Goal: Task Accomplishment & Management: Manage account settings

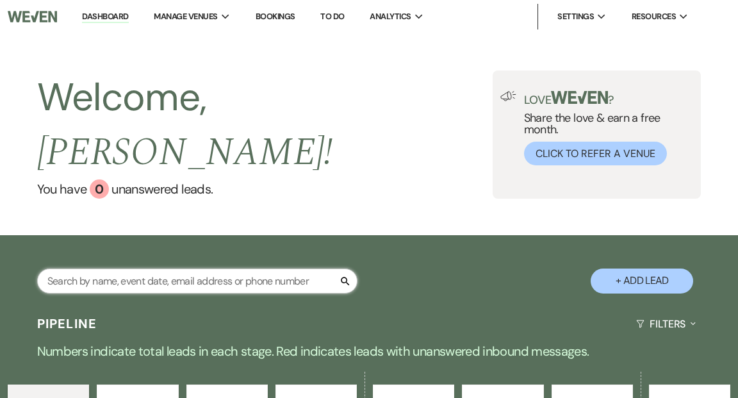
click at [169, 268] on input "text" at bounding box center [197, 280] width 320 height 25
type input "y"
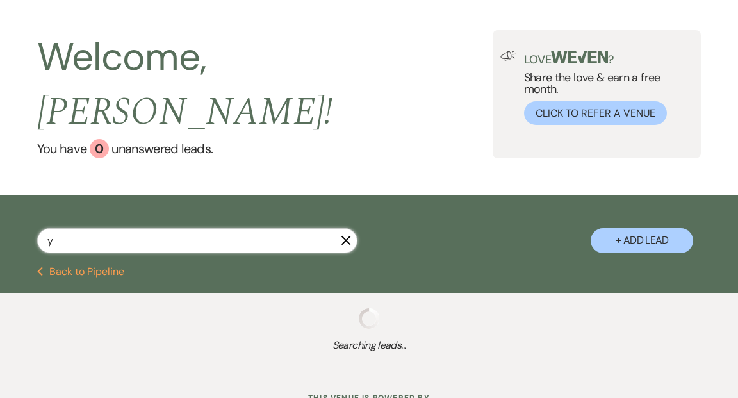
scroll to position [63, 0]
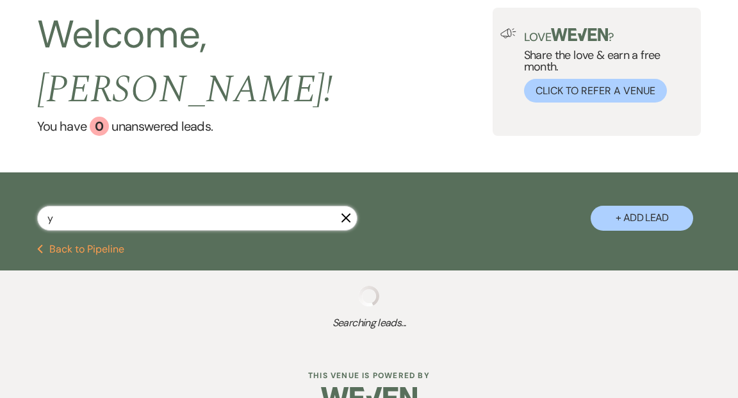
select select "6"
select select "5"
select select "6"
select select "5"
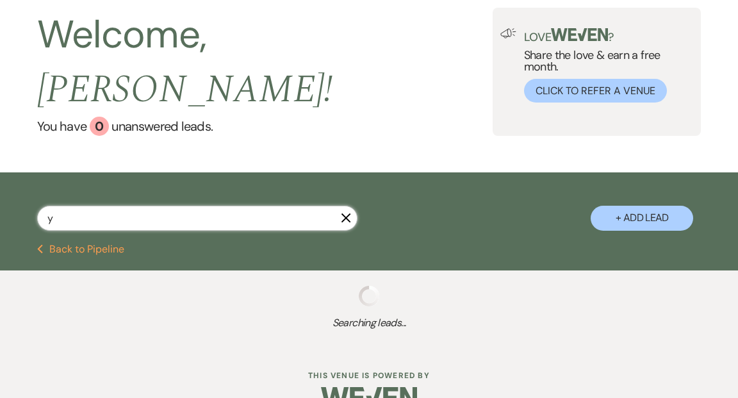
select select "5"
select select "2"
select select "5"
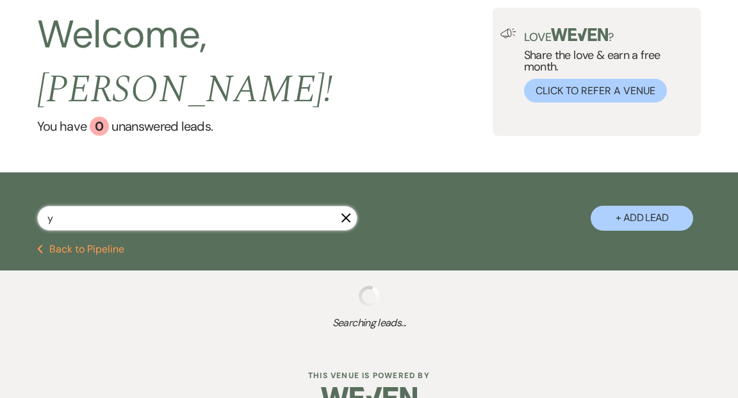
select select "5"
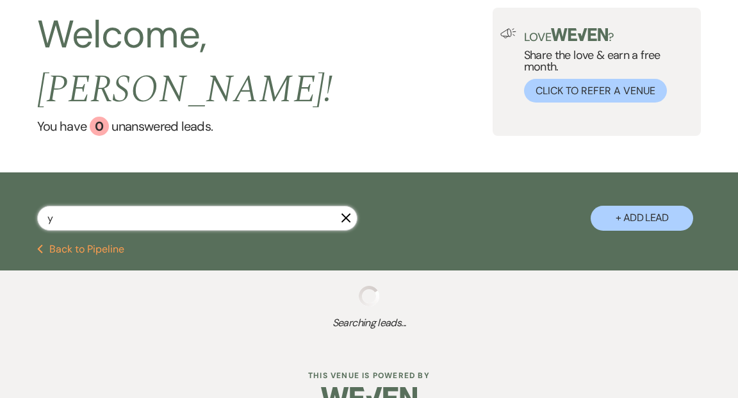
select select "5"
select select "2"
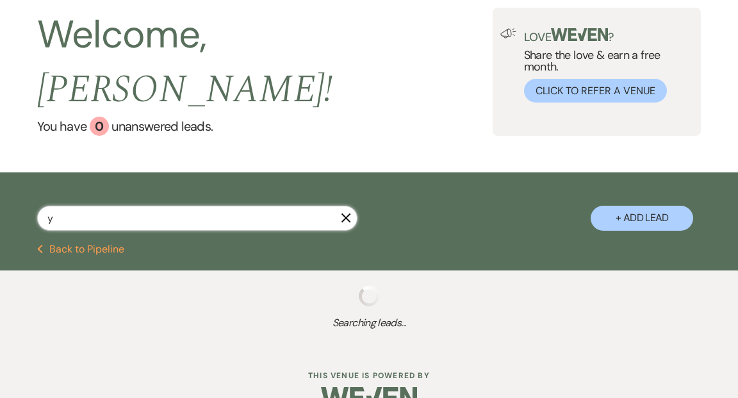
select select "5"
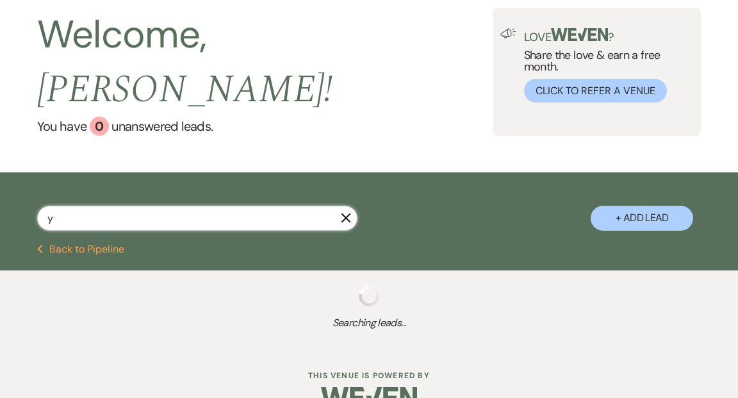
select select "5"
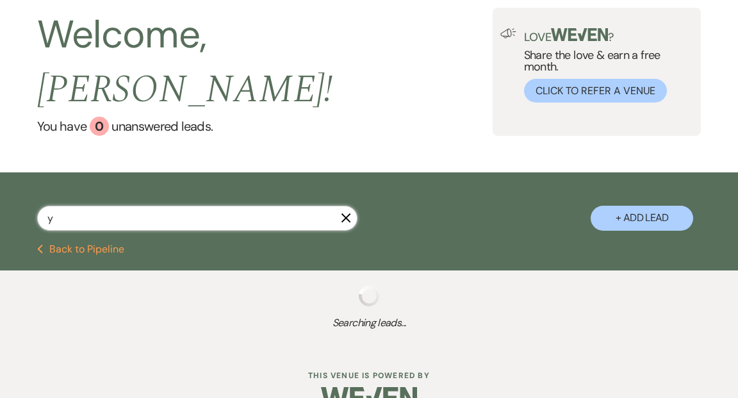
select select "2"
select select "5"
select select "8"
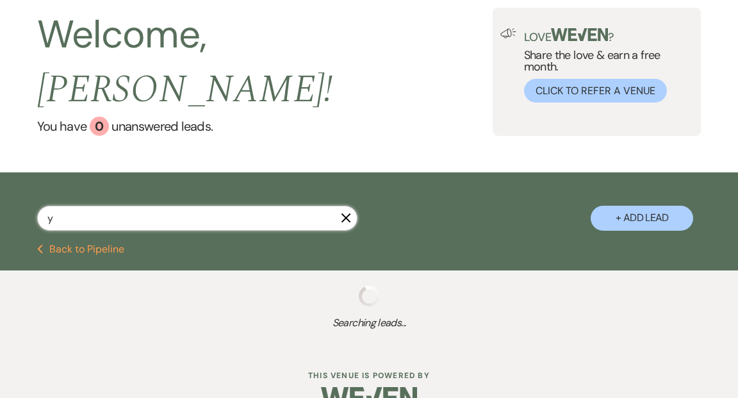
select select "8"
select select "5"
select select "8"
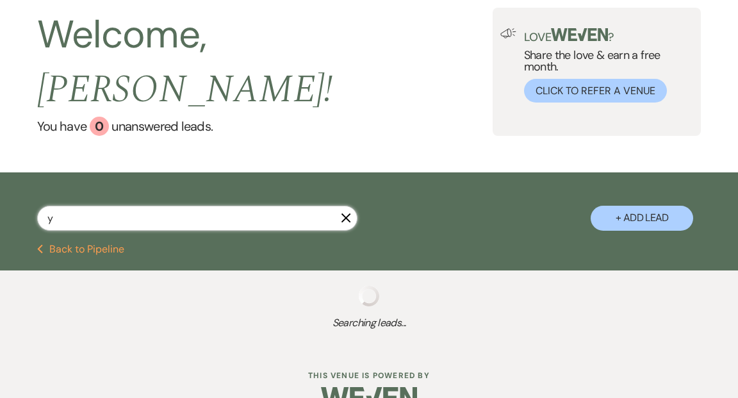
select select "7"
select select "5"
select select "8"
select select "6"
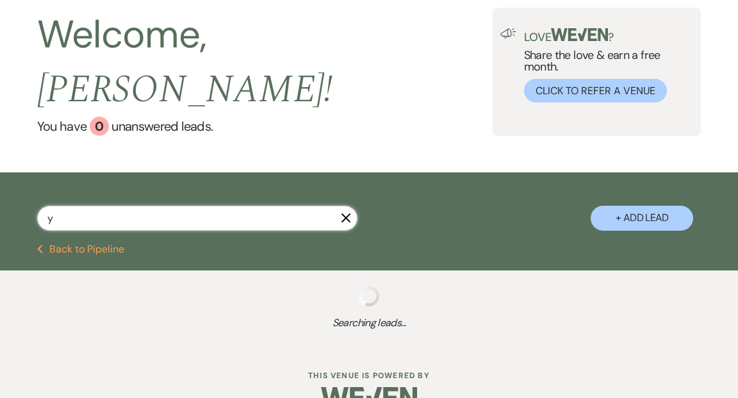
select select "5"
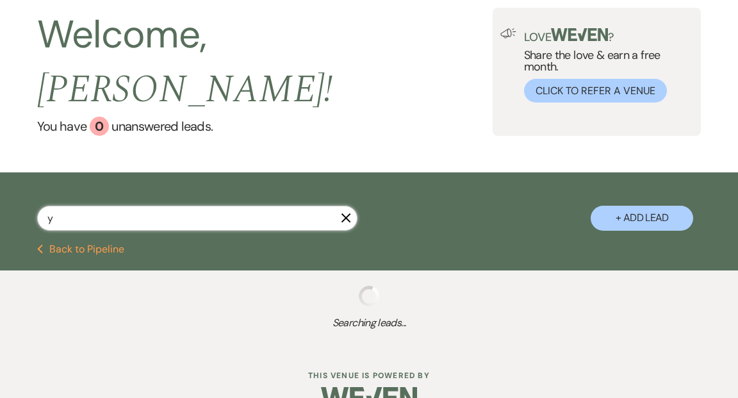
select select "5"
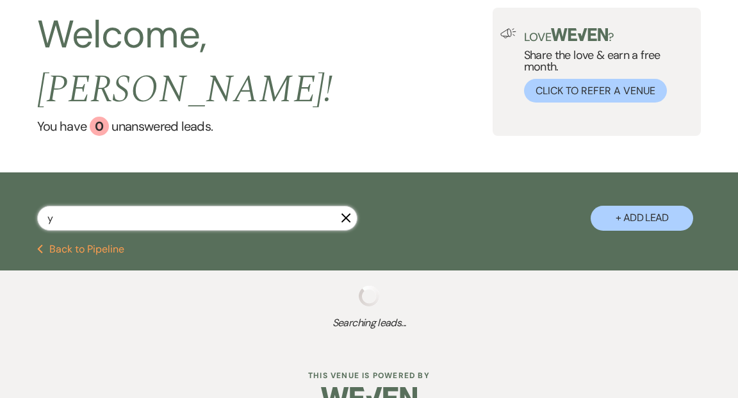
select select "5"
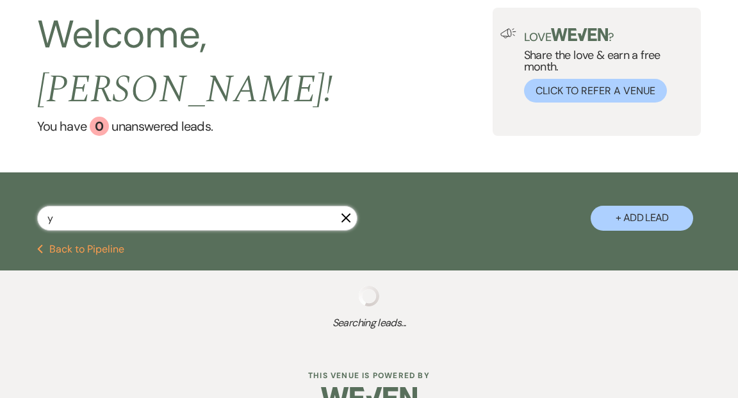
select select "5"
select select "2"
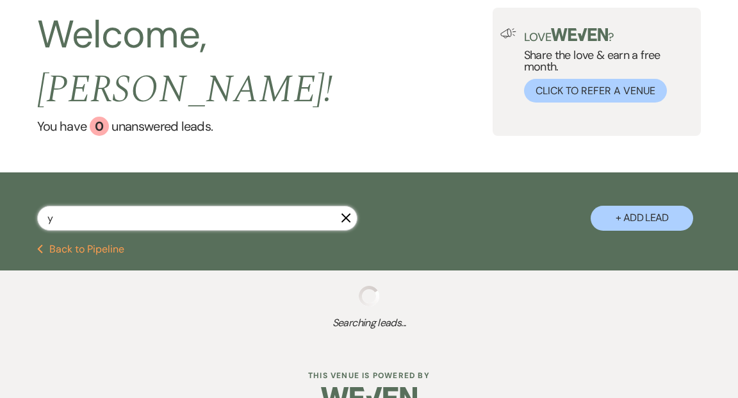
select select "5"
select select "8"
select select "6"
select select "5"
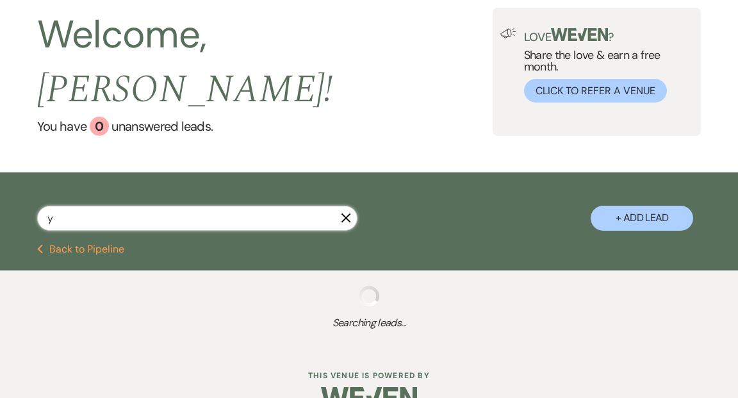
select select "2"
select select "8"
select select "3"
select select "5"
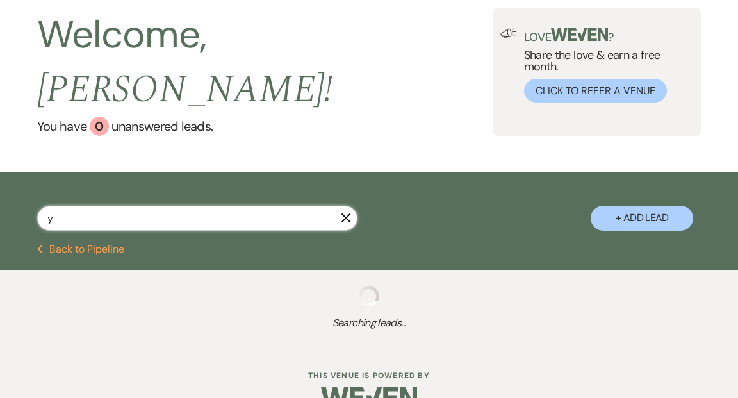
select select "8"
select select "6"
select select "5"
select select "8"
select select "6"
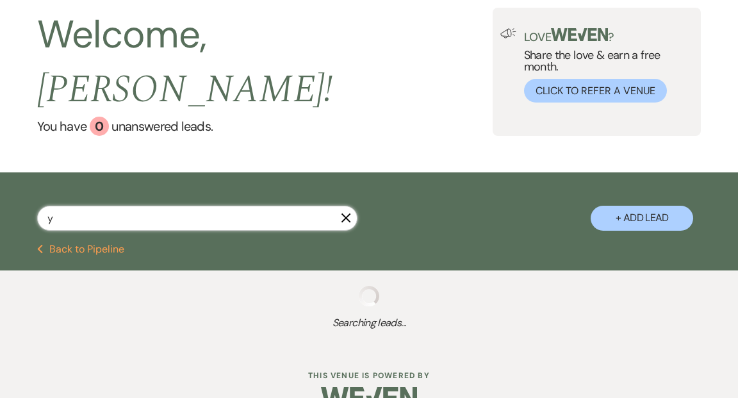
select select "5"
select select "2"
select select "8"
select select "3"
select select "2"
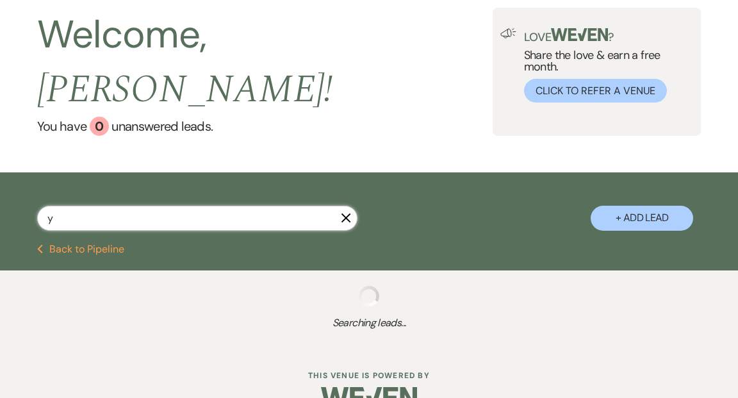
select select "5"
select select "8"
select select "6"
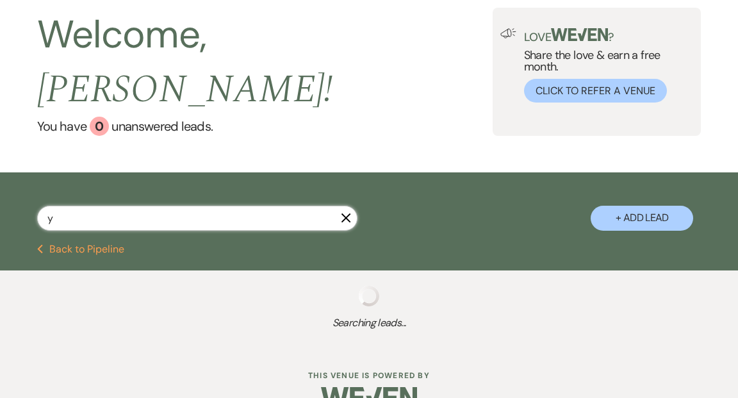
select select "8"
select select "6"
select select "8"
select select "11"
select select "2"
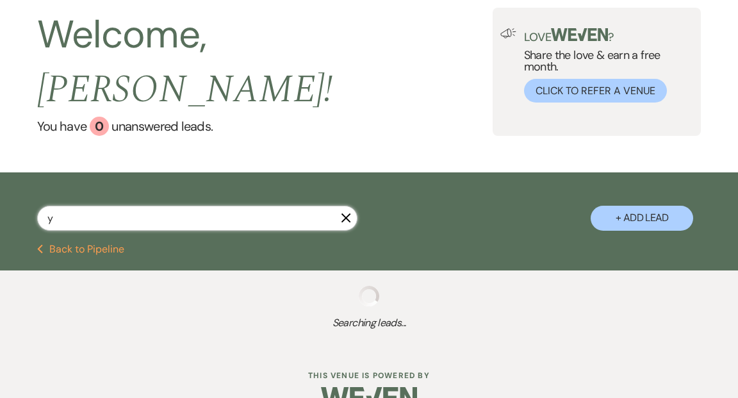
select select "8"
select select "6"
select select "2"
select select "5"
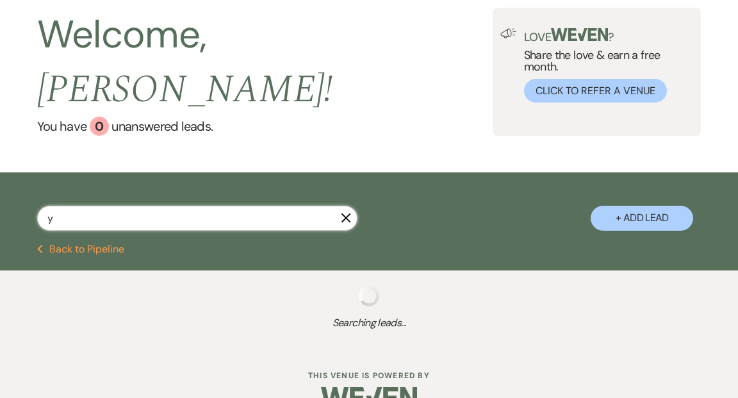
select select "5"
select select "8"
select select "5"
select select "2"
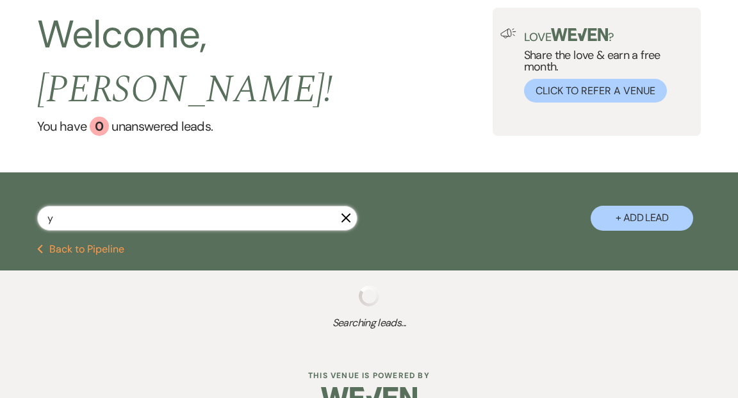
select select "2"
select select "5"
select select "2"
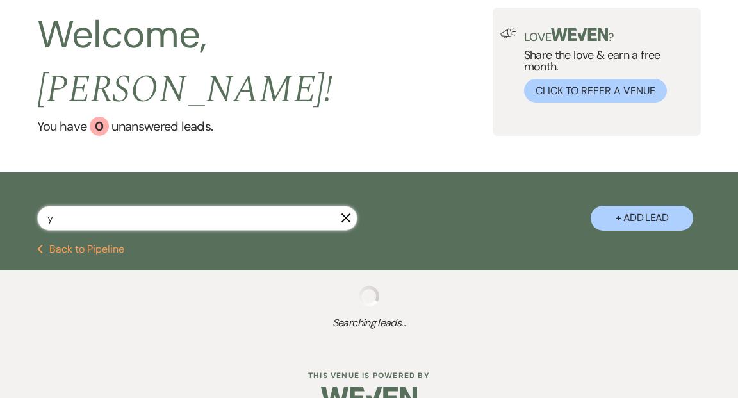
select select "2"
select select "8"
select select "2"
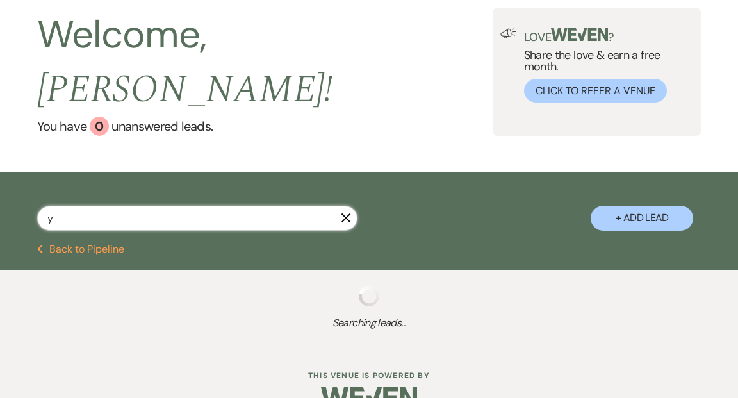
select select "2"
select select "8"
select select "6"
select select "2"
select select "5"
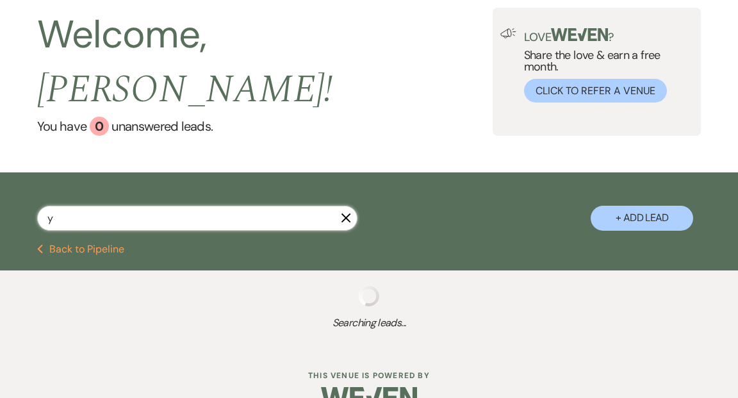
select select "2"
select select "8"
select select "11"
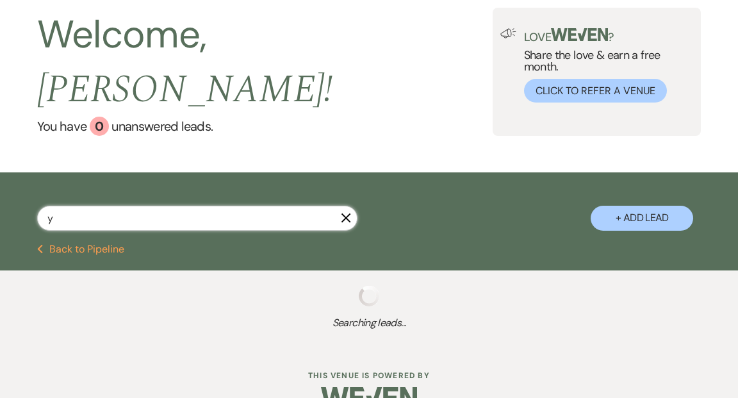
select select "2"
select select "8"
select select "11"
select select "5"
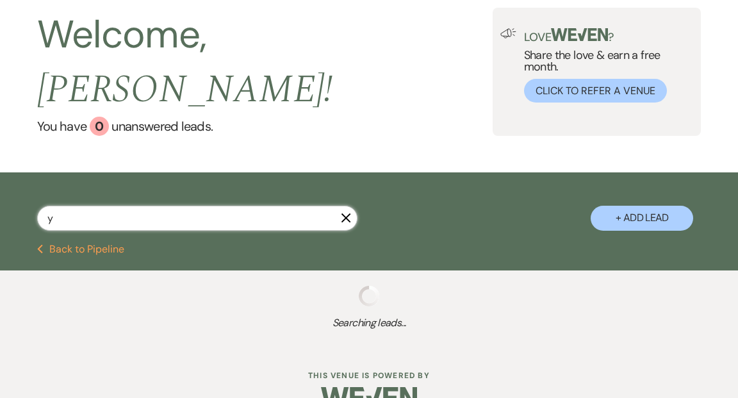
select select "2"
select select "5"
select select "2"
select select "8"
select select "4"
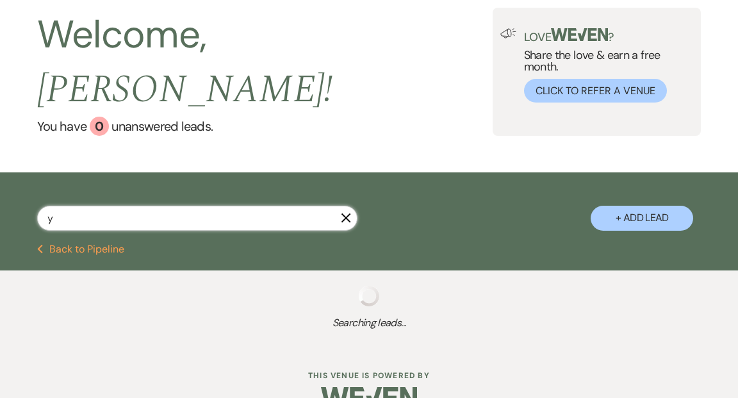
select select "5"
select select "8"
select select "4"
select select "2"
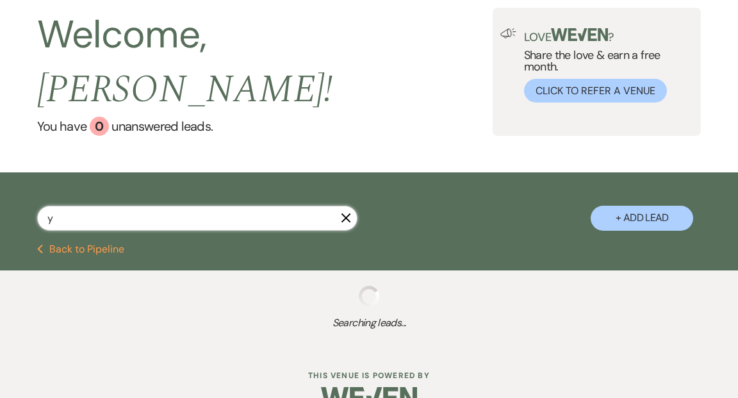
select select "5"
select select "2"
select select "5"
select select "2"
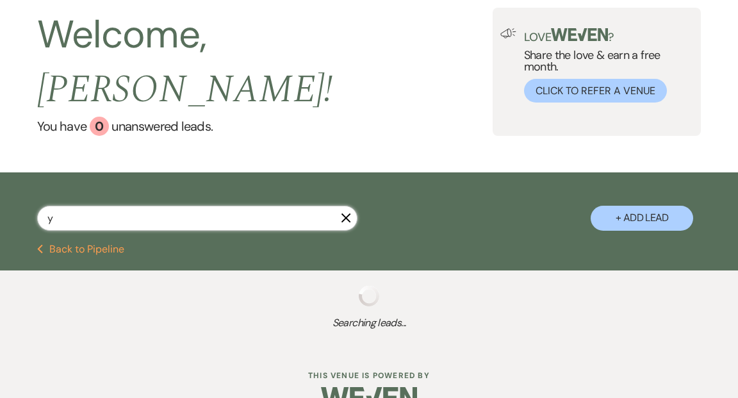
select select "2"
select select "8"
select select "11"
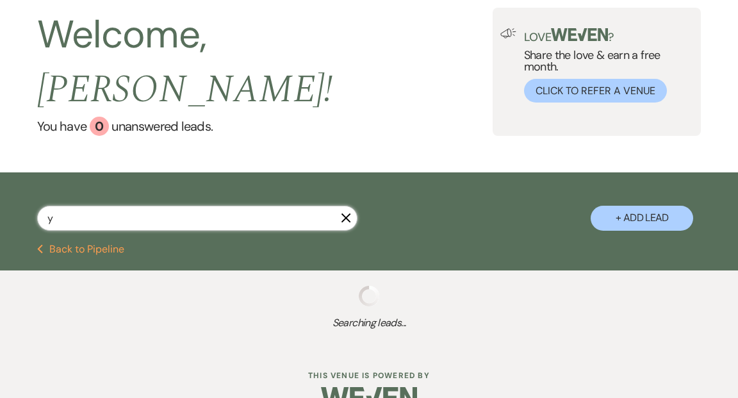
select select "8"
select select "7"
select select "8"
select select "7"
select select "5"
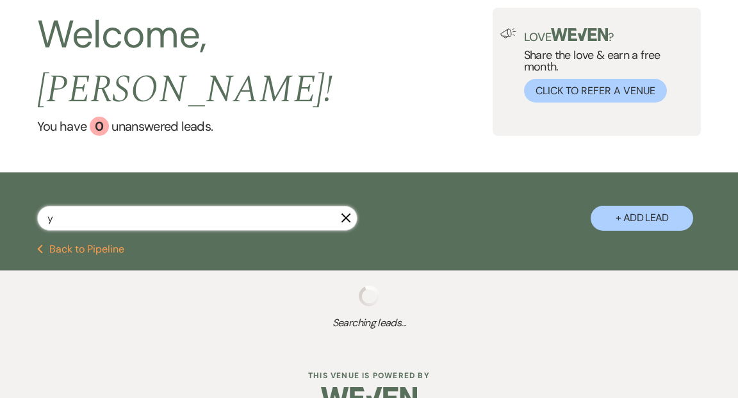
select select "8"
select select "11"
select select "8"
select select "4"
select select "8"
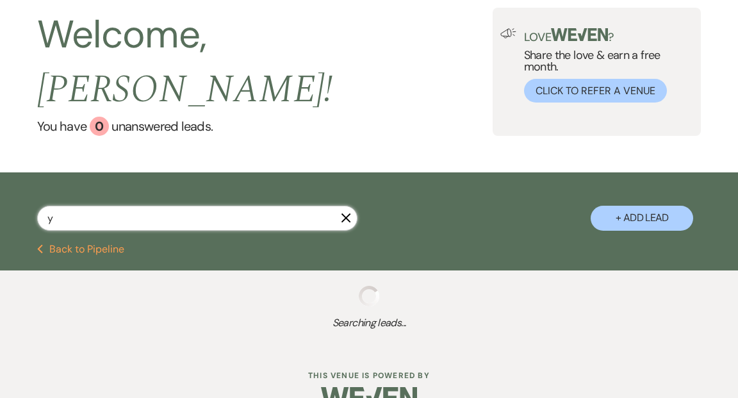
select select "4"
select select "2"
select select "7"
select select "5"
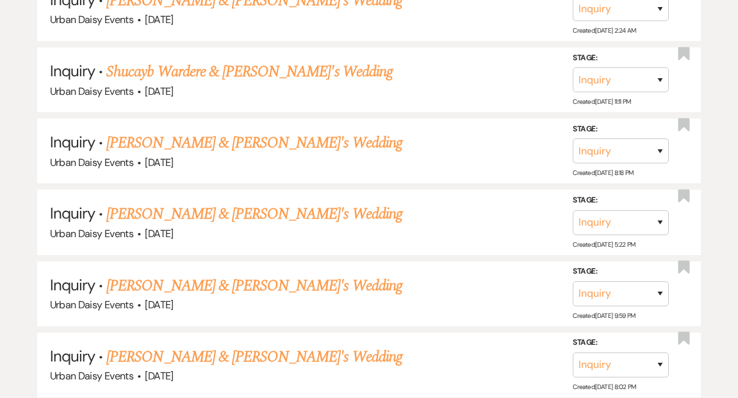
scroll to position [244, 0]
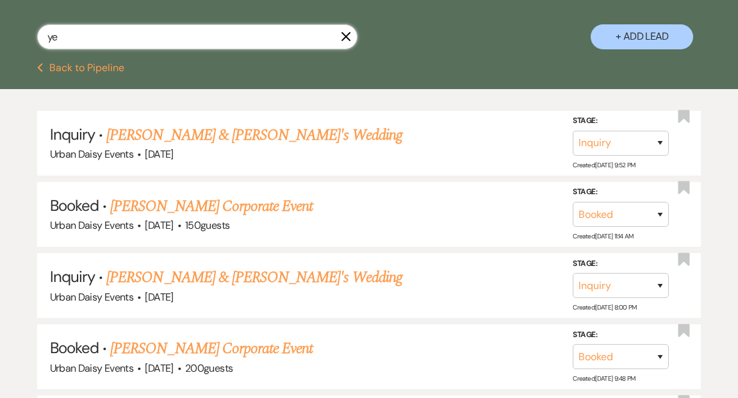
type input "yeu"
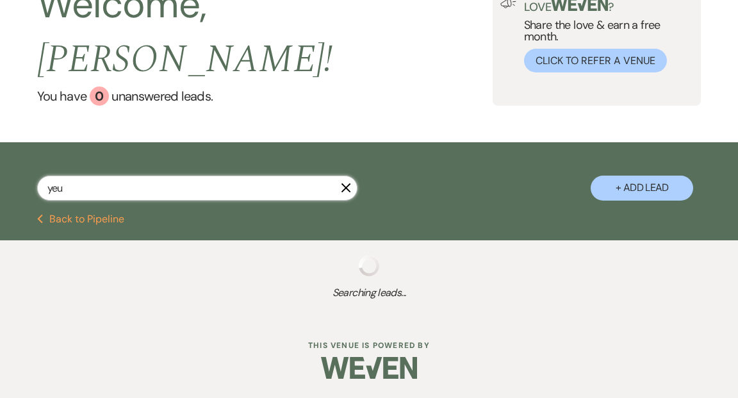
select select "5"
select select "8"
select select "3"
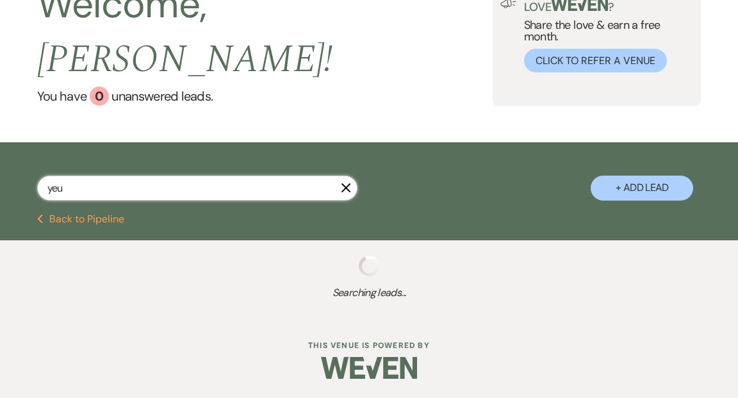
select select "5"
select select "2"
select select "5"
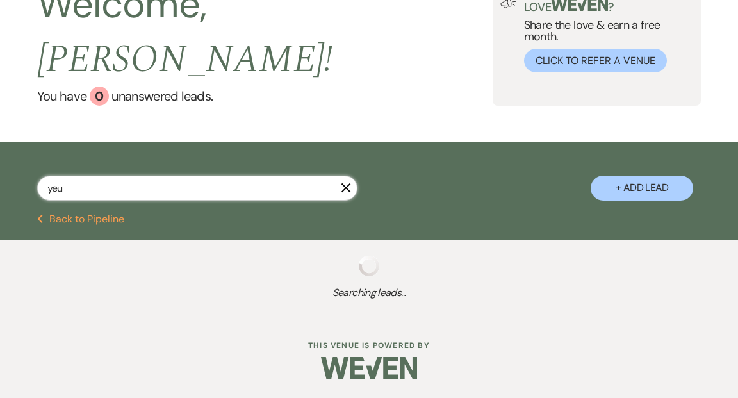
select select "7"
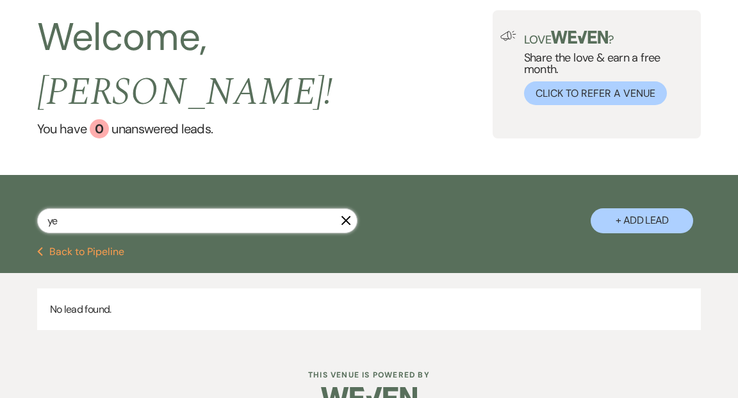
type input "y"
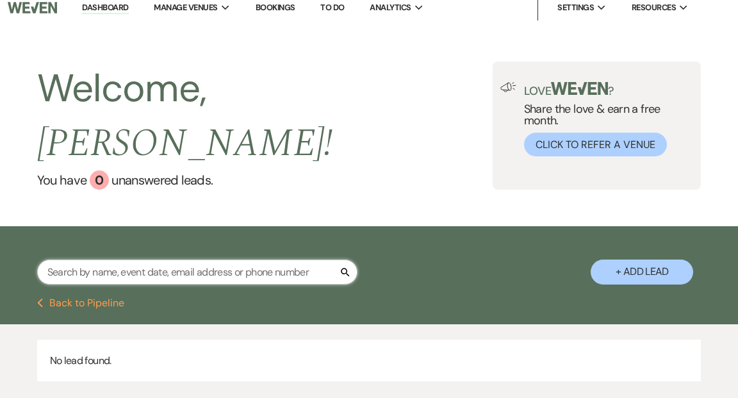
scroll to position [0, 0]
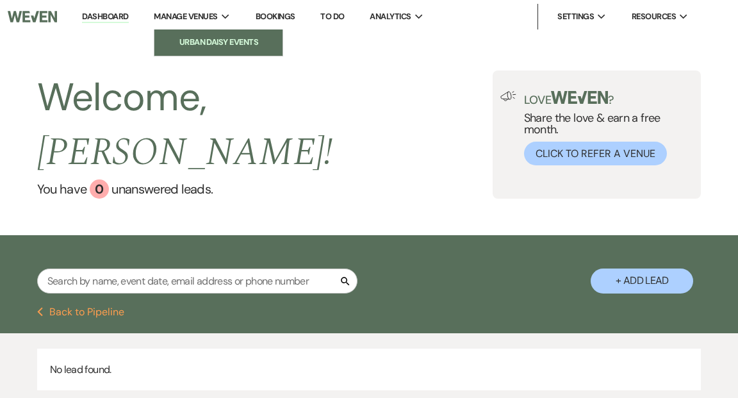
click at [211, 44] on li "Urban Daisy Events" at bounding box center [218, 42] width 115 height 13
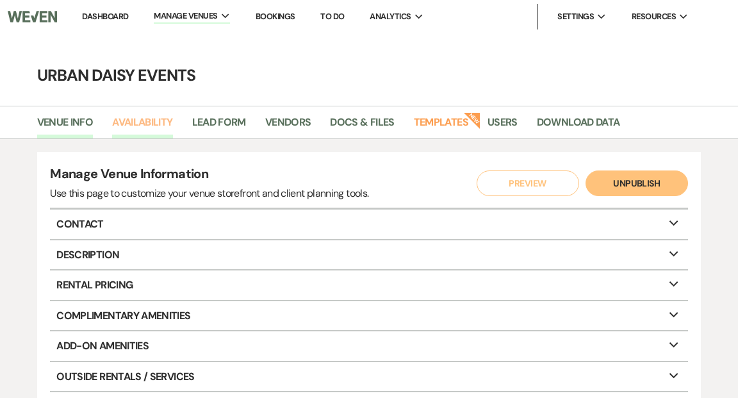
click at [151, 121] on link "Availability" at bounding box center [142, 126] width 60 height 24
select select "2"
select select "2026"
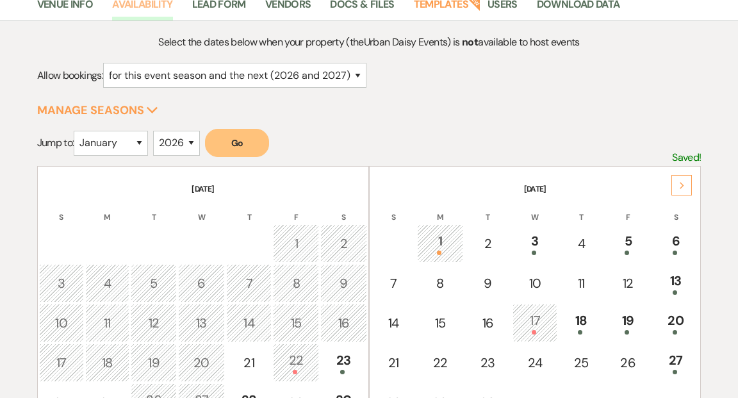
scroll to position [131, 0]
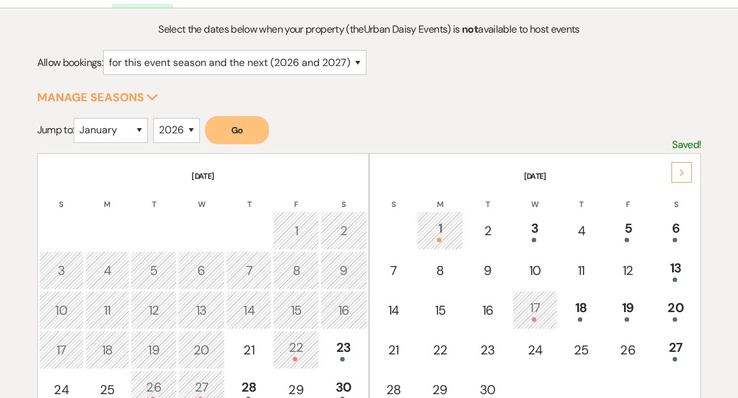
click at [679, 170] on icon "Next" at bounding box center [682, 173] width 6 height 8
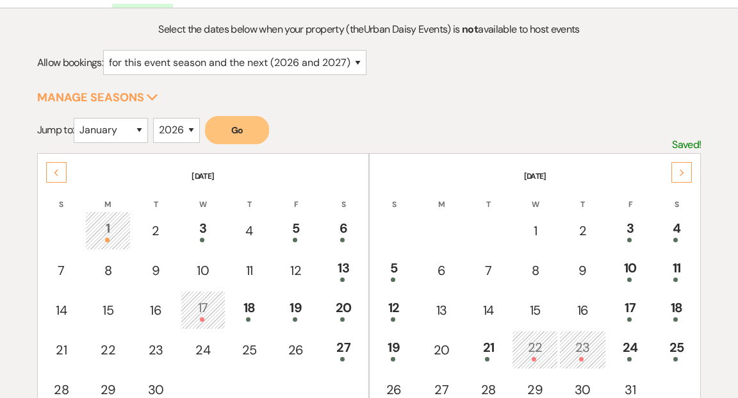
click at [679, 170] on icon "Next" at bounding box center [682, 173] width 6 height 8
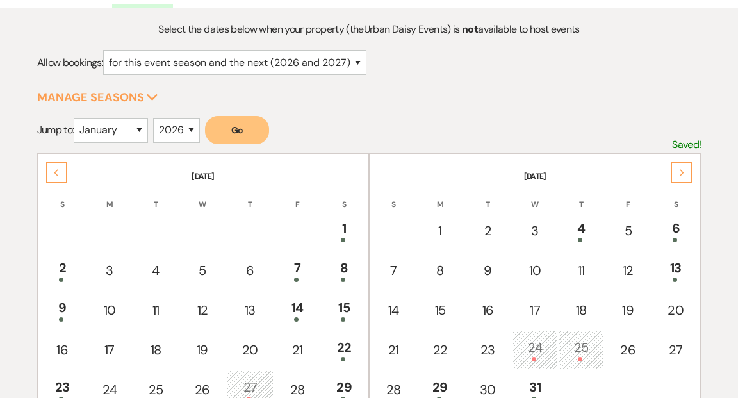
click at [679, 170] on icon "Next" at bounding box center [682, 173] width 6 height 8
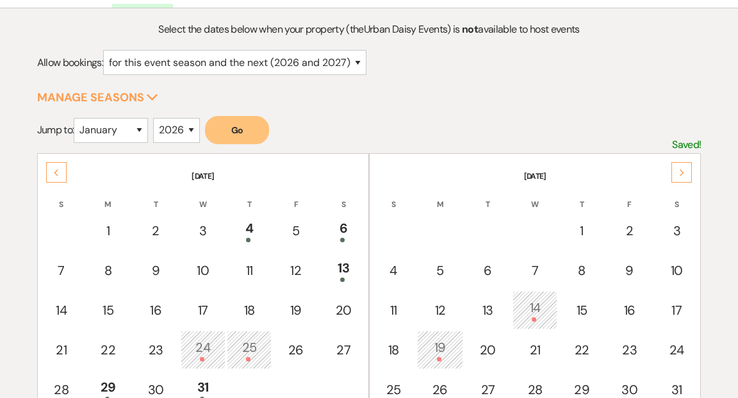
click at [679, 170] on icon "Next" at bounding box center [682, 173] width 6 height 8
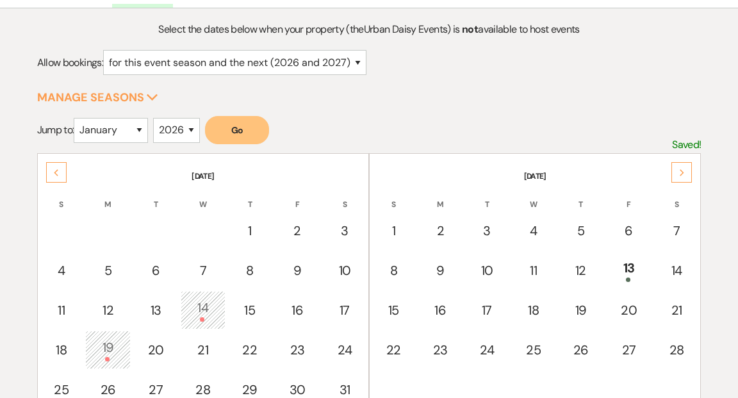
click at [679, 170] on icon "Next" at bounding box center [682, 173] width 6 height 8
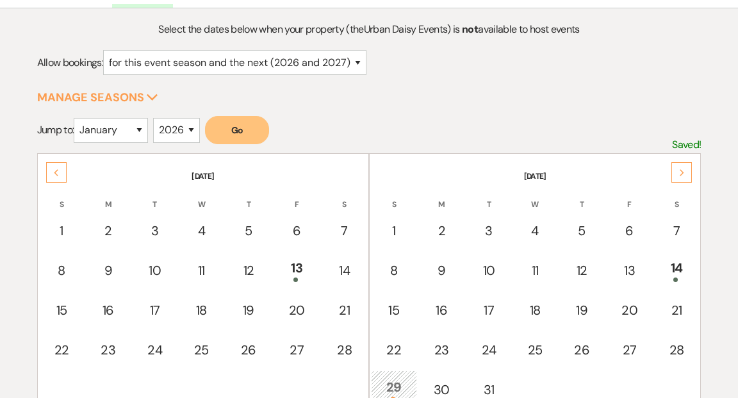
click at [679, 170] on icon "Next" at bounding box center [682, 173] width 6 height 8
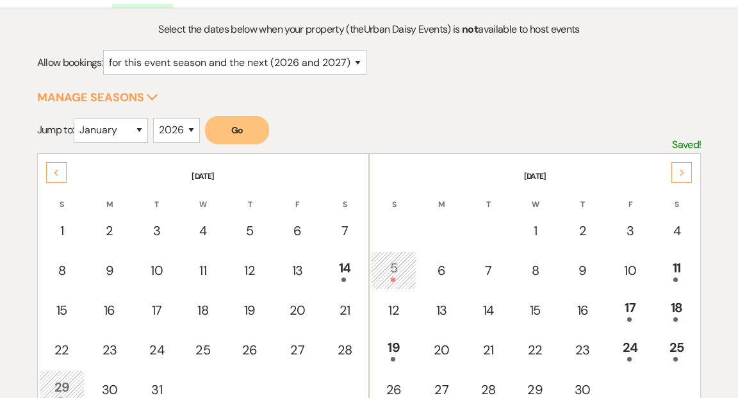
click at [679, 170] on icon "Next" at bounding box center [682, 173] width 6 height 8
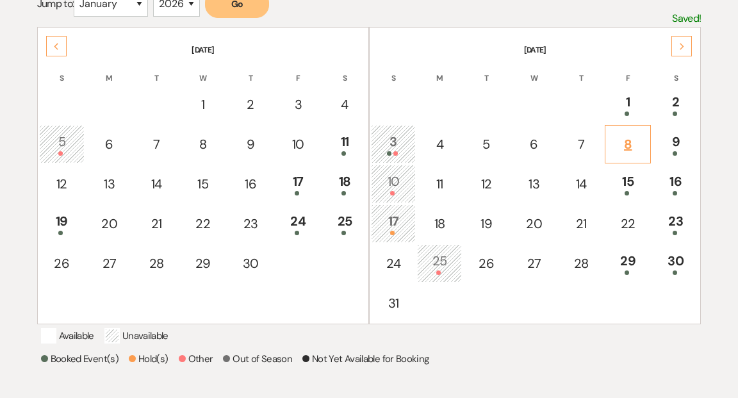
scroll to position [315, 0]
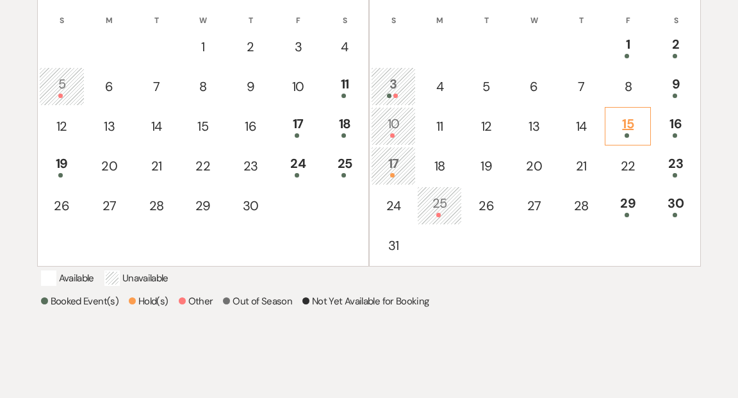
click at [626, 121] on div "15" at bounding box center [628, 126] width 32 height 24
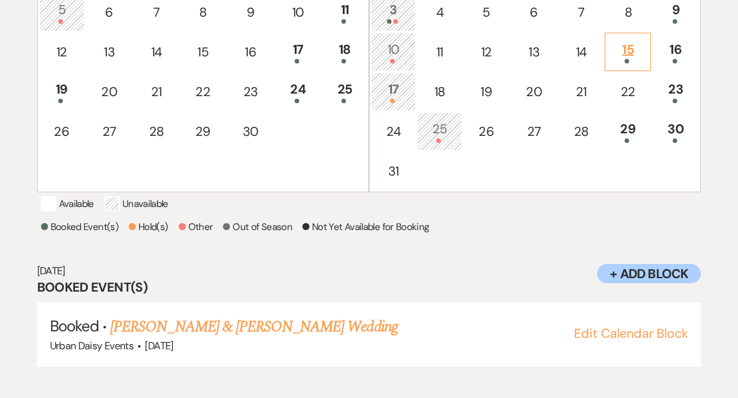
scroll to position [397, 0]
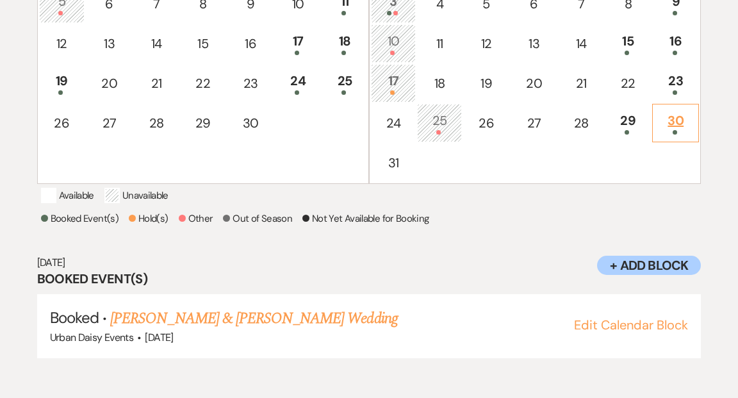
click at [674, 118] on div "30" at bounding box center [675, 123] width 33 height 24
click at [673, 81] on div "23" at bounding box center [675, 83] width 33 height 24
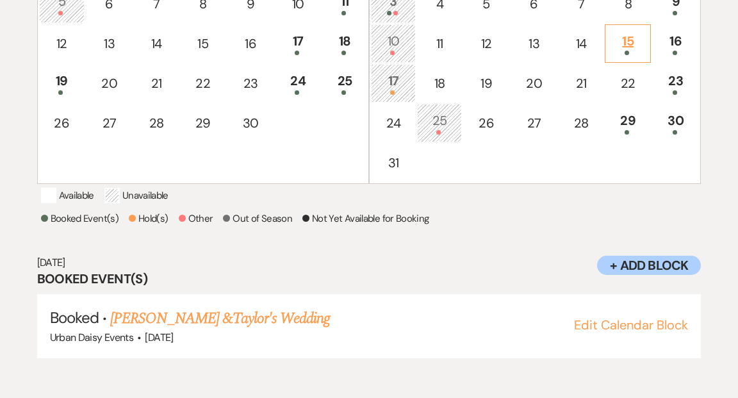
click at [626, 44] on div "15" at bounding box center [628, 43] width 32 height 24
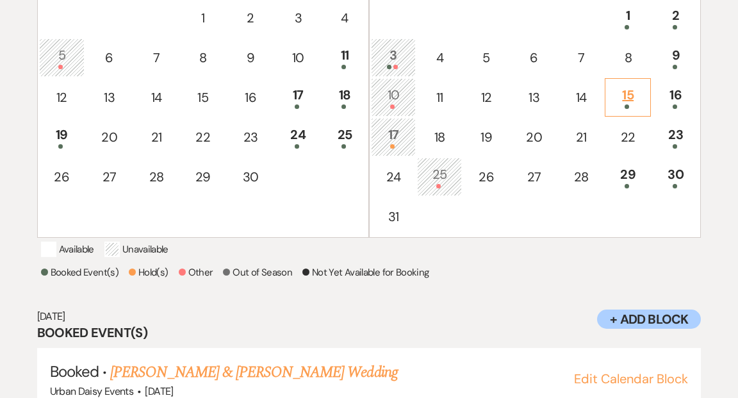
scroll to position [342, 0]
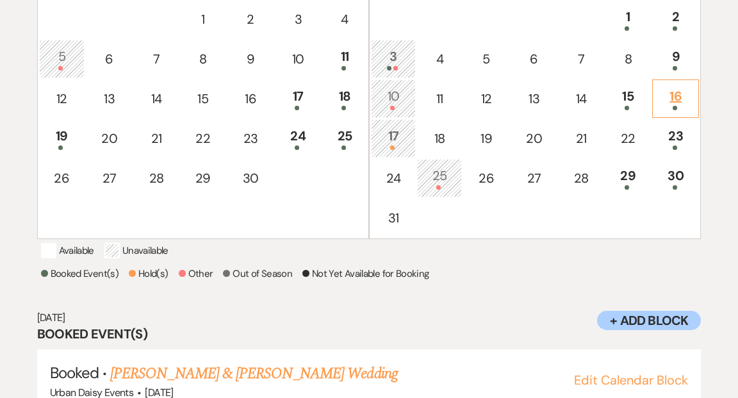
click at [666, 95] on div "16" at bounding box center [675, 98] width 33 height 24
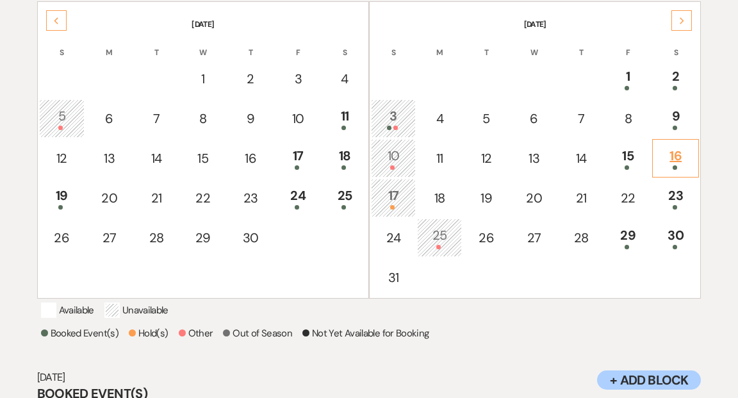
scroll to position [225, 0]
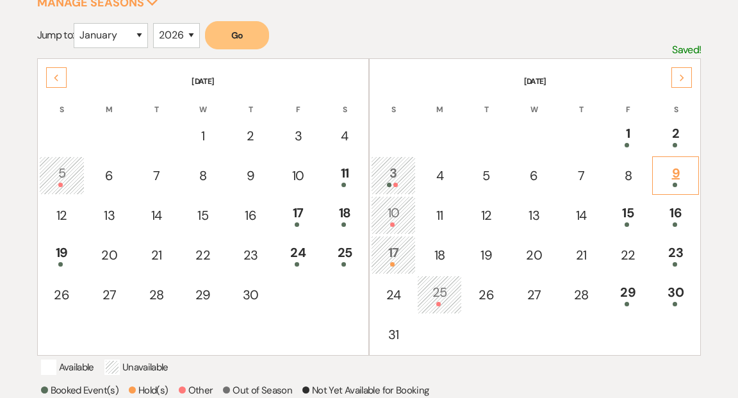
click at [674, 172] on div "9" at bounding box center [675, 175] width 33 height 24
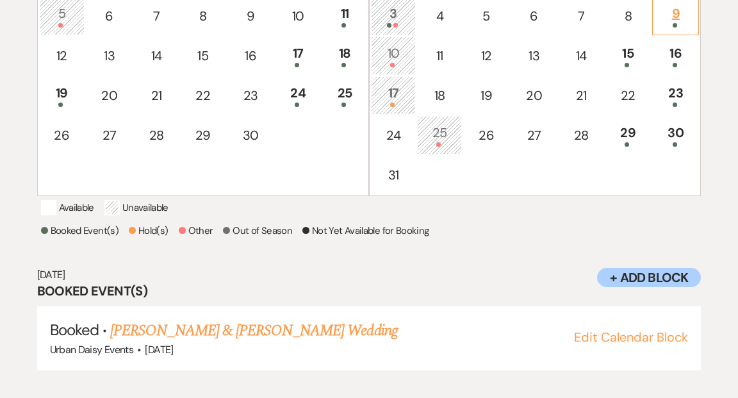
scroll to position [397, 0]
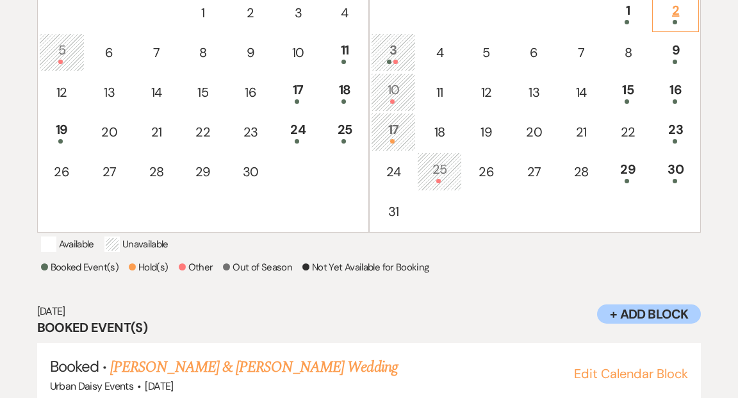
click at [676, 12] on div "2" at bounding box center [675, 13] width 33 height 24
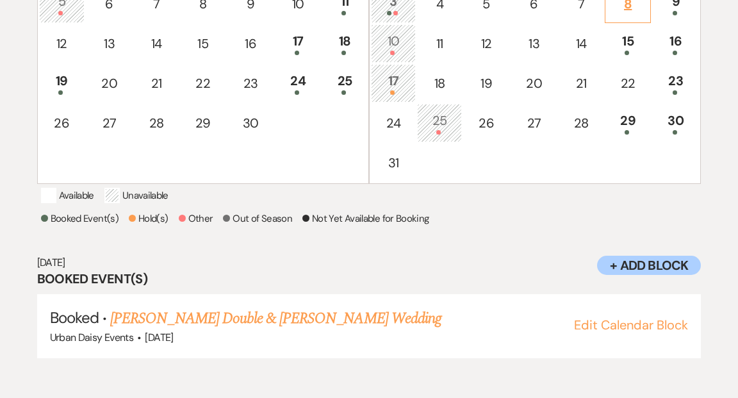
click at [626, 5] on div "8" at bounding box center [628, 3] width 32 height 19
select select "other"
select select "false"
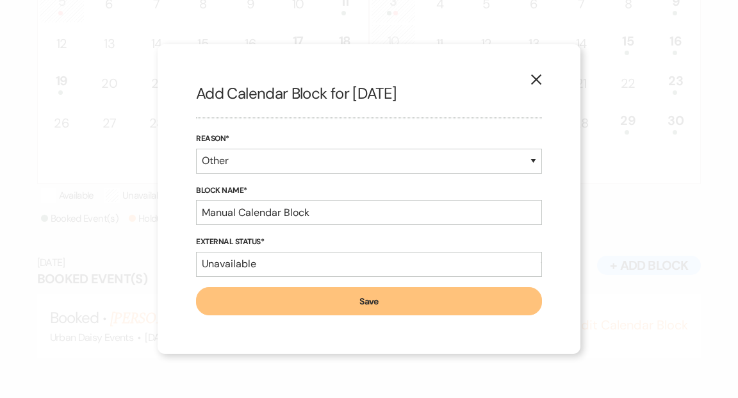
click at [539, 76] on use "button" at bounding box center [536, 79] width 10 height 10
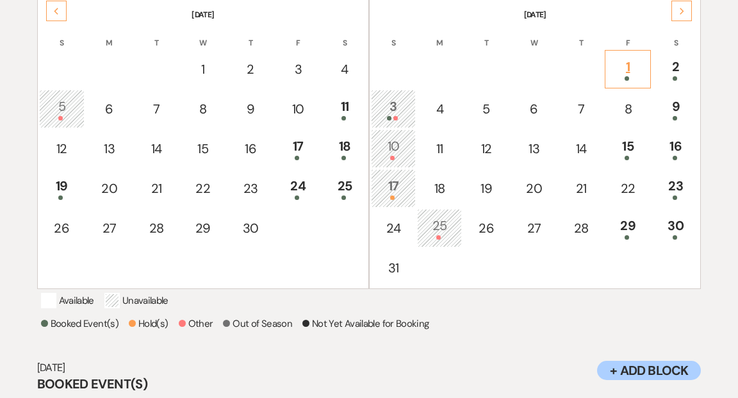
click at [621, 69] on div "1" at bounding box center [628, 69] width 32 height 24
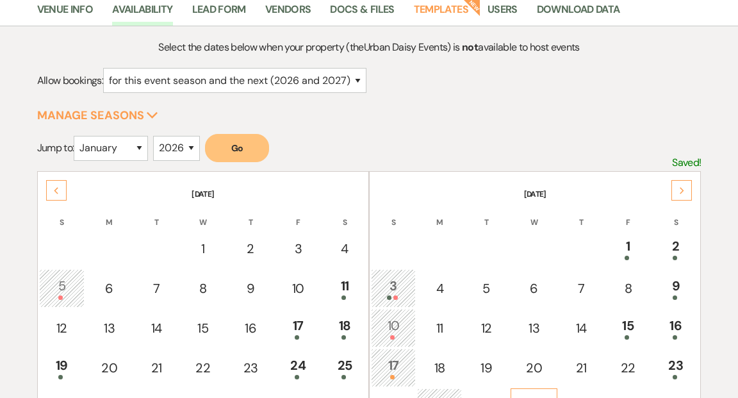
scroll to position [0, 0]
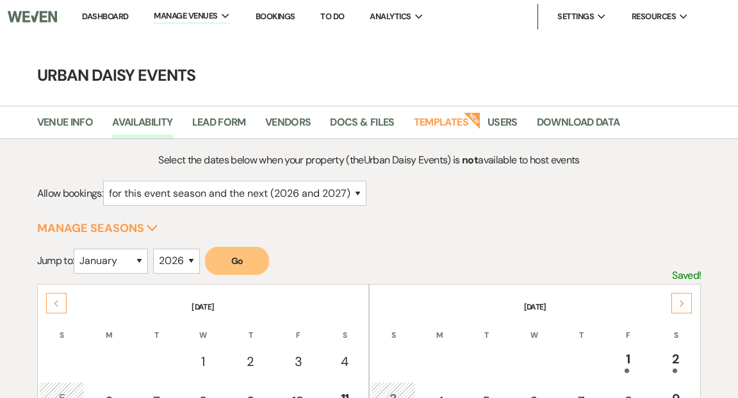
click at [114, 17] on link "Dashboard" at bounding box center [105, 16] width 46 height 11
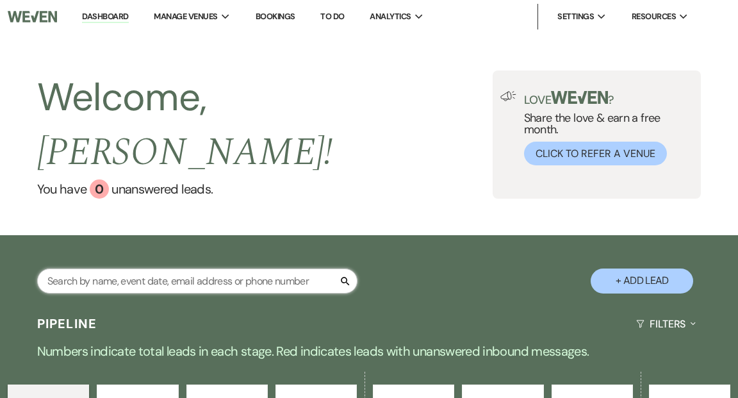
click at [134, 268] on input "text" at bounding box center [197, 280] width 320 height 25
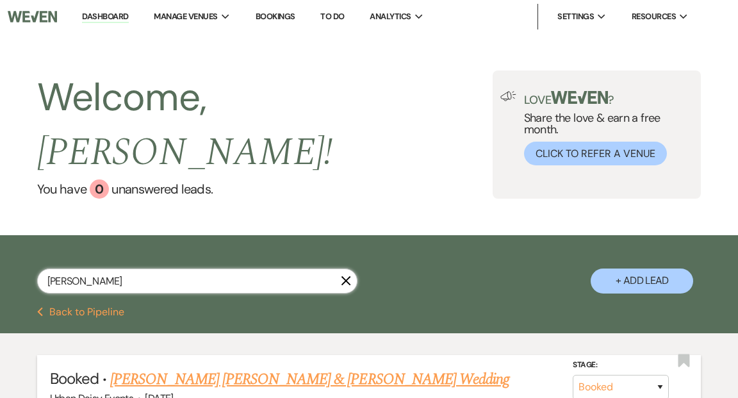
type input "[PERSON_NAME]"
click at [206, 368] on link "[PERSON_NAME] [PERSON_NAME] & [PERSON_NAME] Wedding" at bounding box center [309, 379] width 399 height 23
